Goal: Information Seeking & Learning: Find specific fact

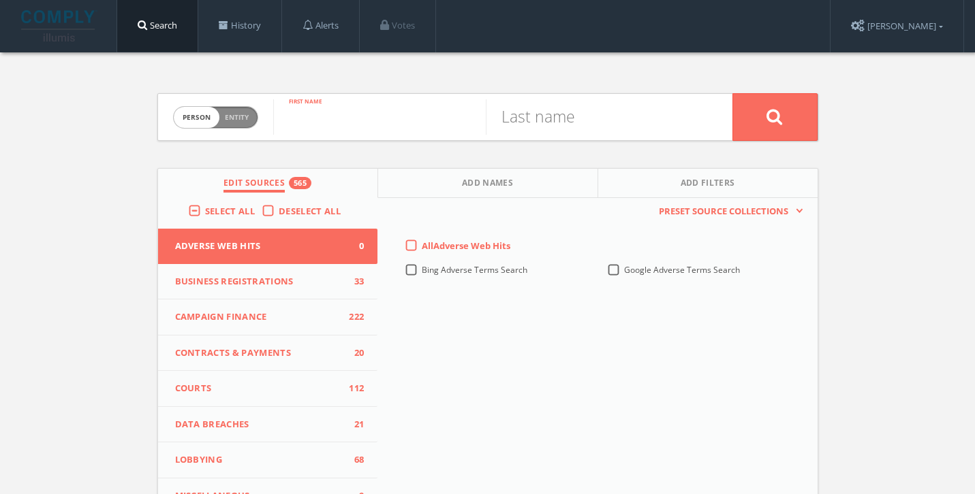
click at [317, 121] on input "text" at bounding box center [379, 116] width 212 height 35
type input "[PERSON_NAME]"
click at [768, 129] on button at bounding box center [774, 117] width 85 height 48
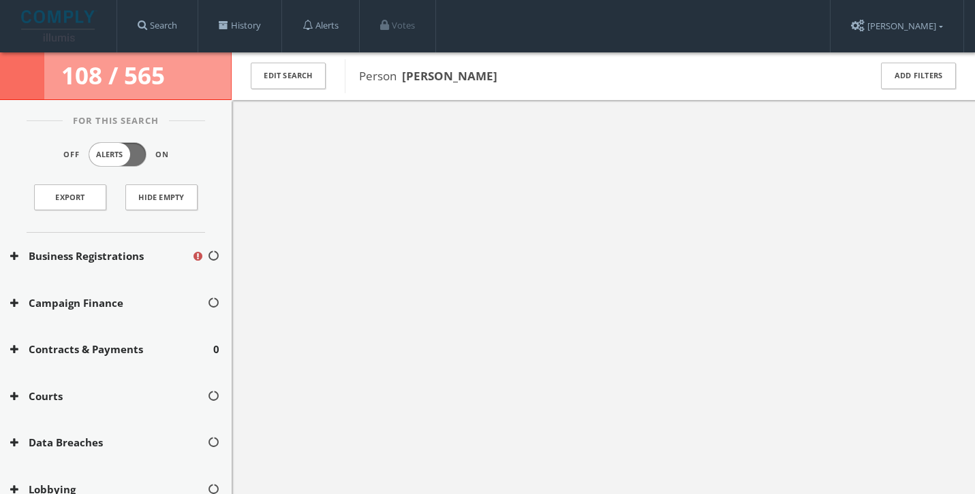
click at [48, 262] on button "Business Registrations" at bounding box center [100, 257] width 181 height 16
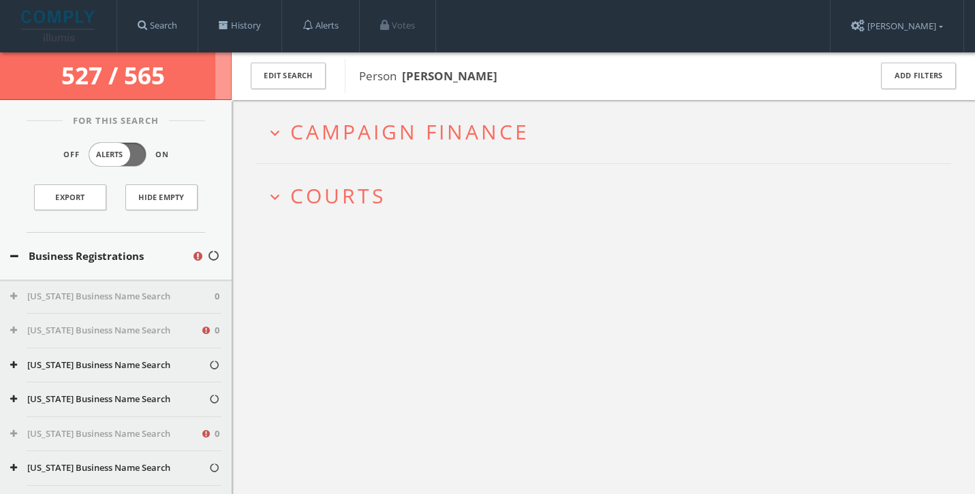
drag, startPoint x: 403, startPoint y: 72, endPoint x: 511, endPoint y: 72, distance: 107.6
click at [511, 72] on span "Person [PERSON_NAME]" at bounding box center [605, 76] width 492 height 18
copy b "[PERSON_NAME]"
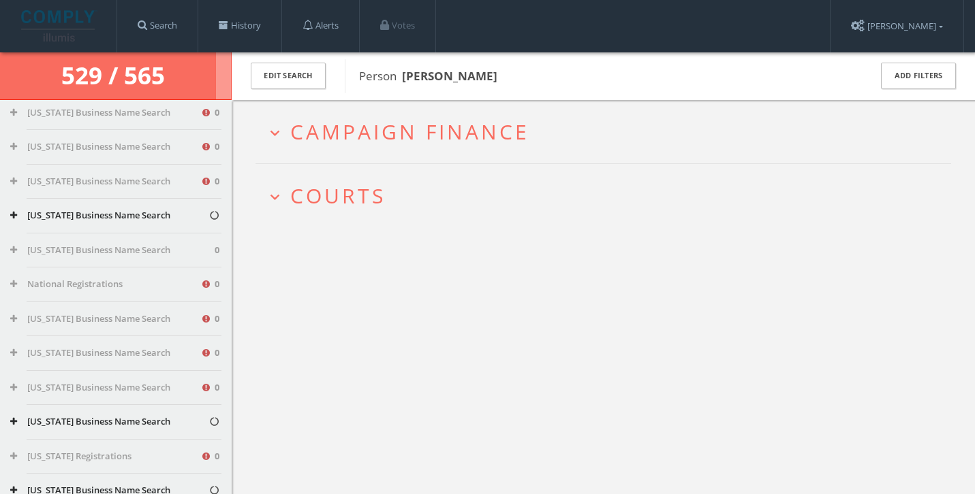
scroll to position [504, 0]
